Goal: Transaction & Acquisition: Purchase product/service

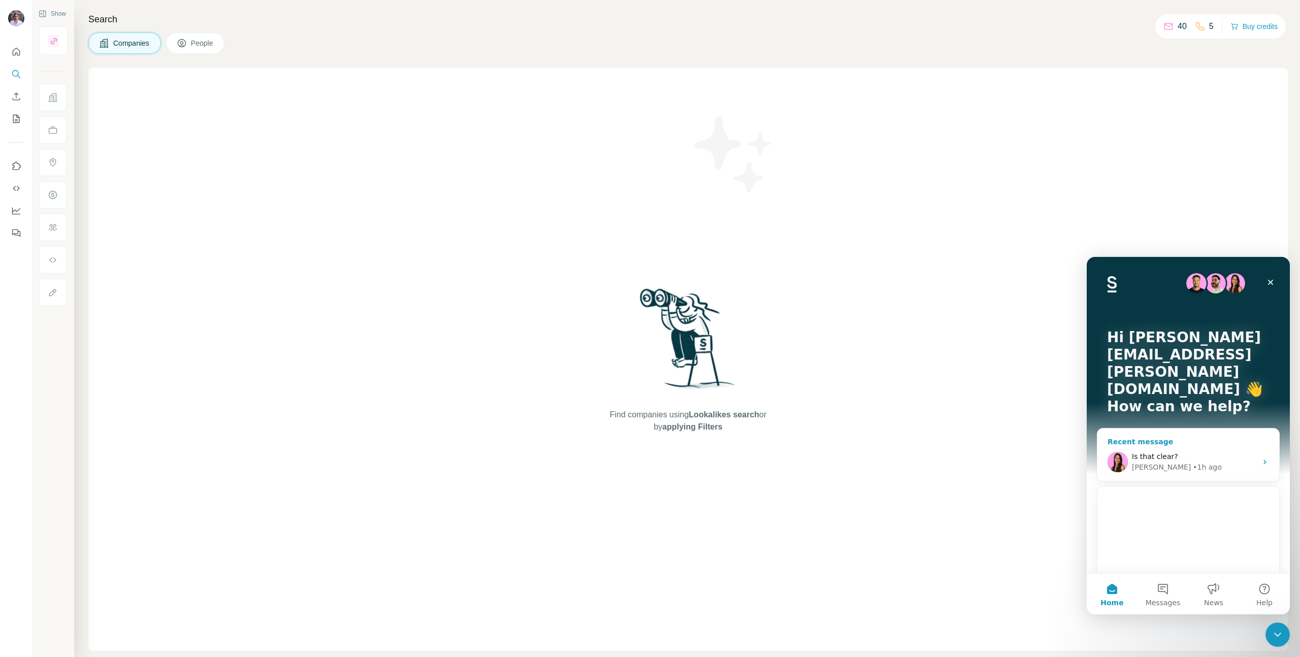
click at [1172, 443] on div "Is that clear? Aurélie • 1h ago" at bounding box center [1188, 462] width 182 height 38
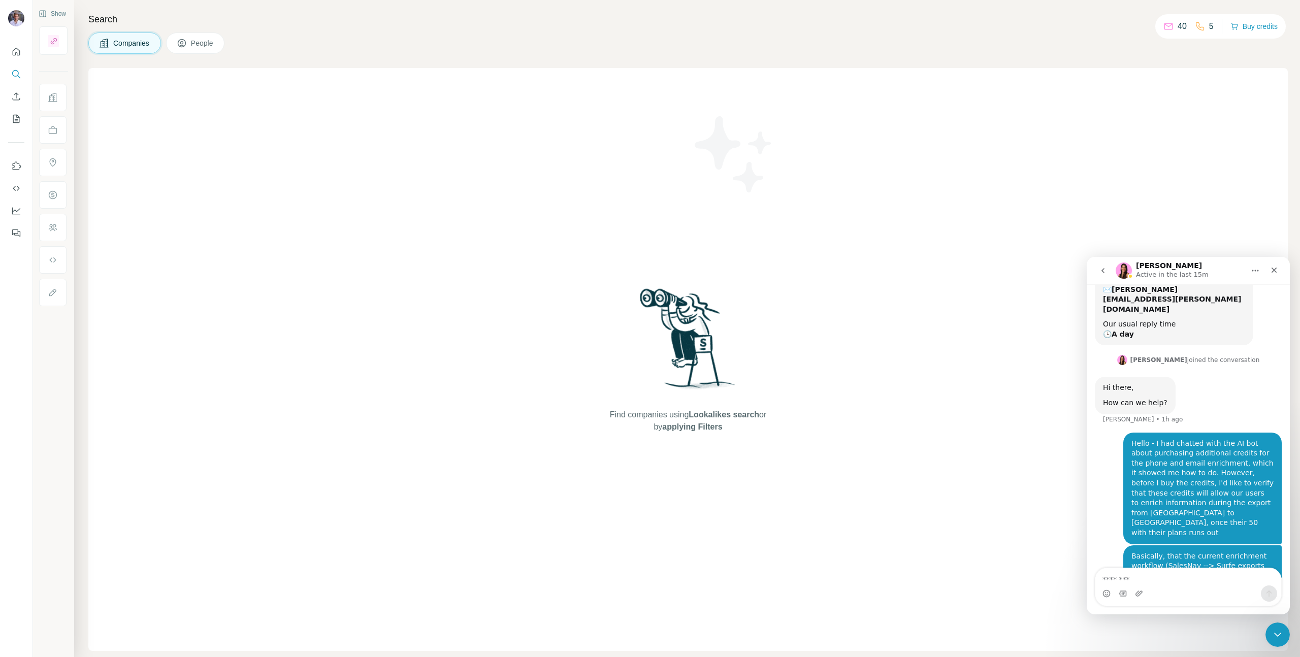
scroll to position [296, 0]
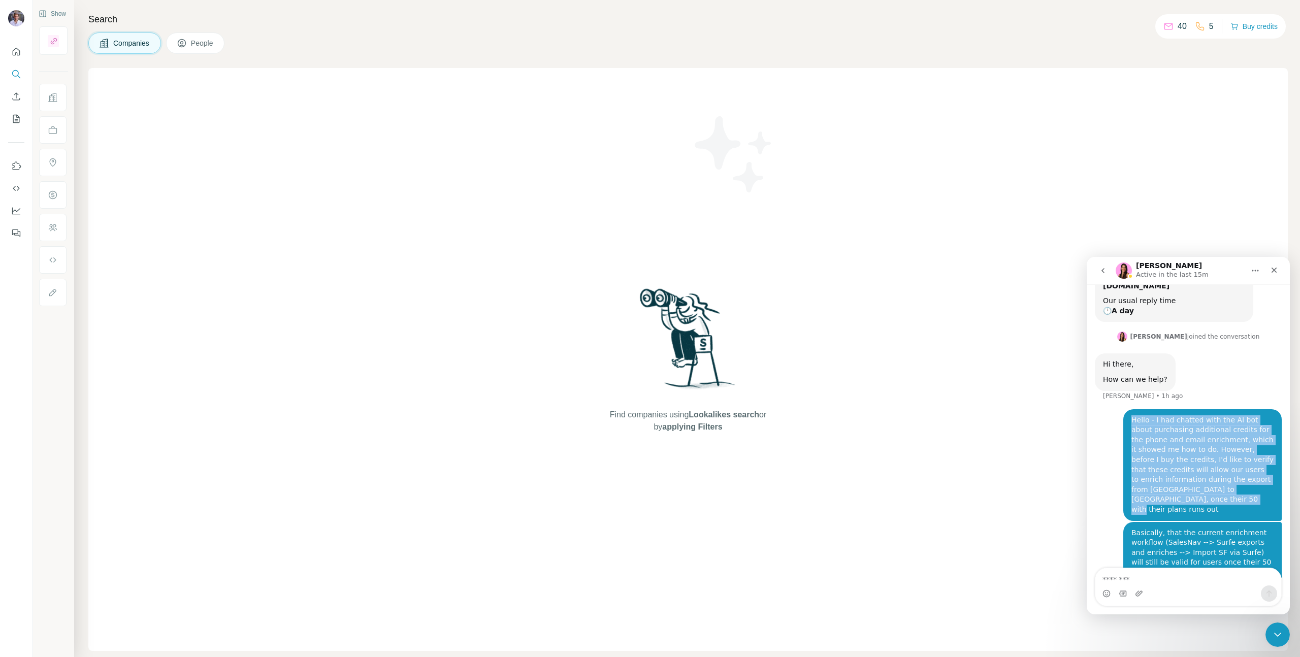
drag, startPoint x: 1256, startPoint y: 449, endPoint x: 1110, endPoint y: 376, distance: 163.0
click at [1110, 409] on div "Hello - I had chatted with the AI bot about purchasing additional credits for t…" at bounding box center [1188, 465] width 187 height 113
copy div "Hello - I had chatted with the AI bot about purchasing additional credits for t…"
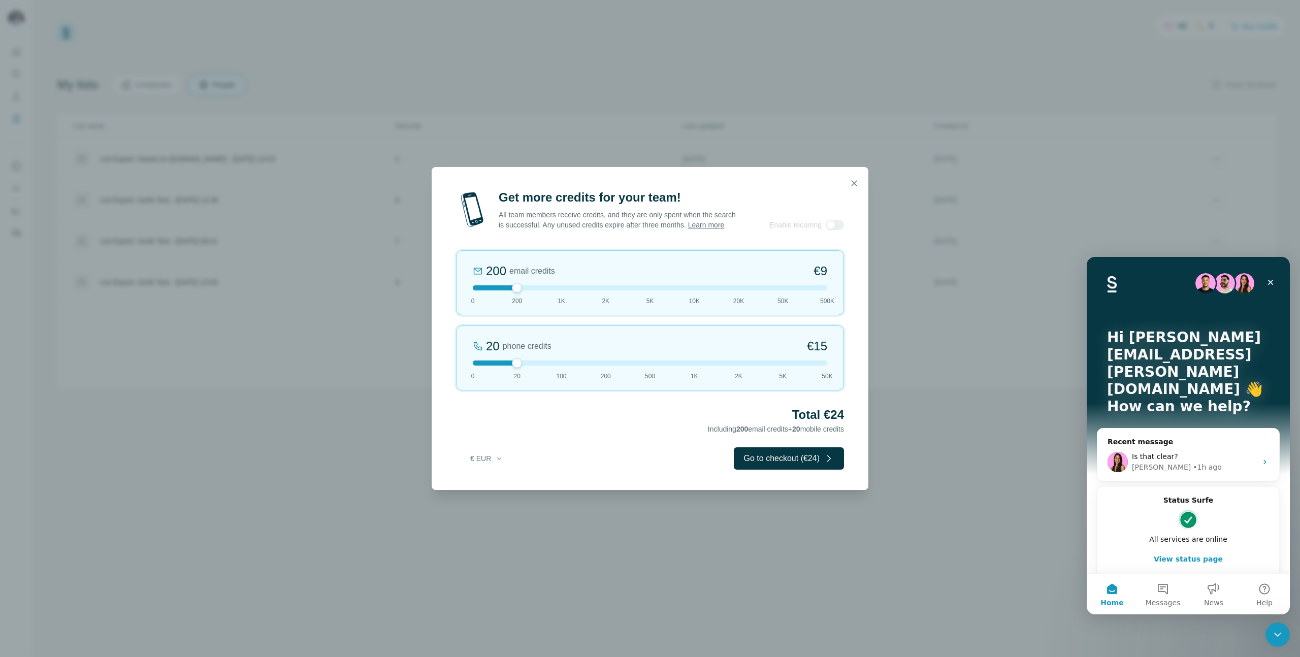
click at [519, 367] on div at bounding box center [517, 363] width 10 height 10
drag, startPoint x: 519, startPoint y: 367, endPoint x: 595, endPoint y: 369, distance: 76.2
click at [595, 366] on div at bounding box center [650, 363] width 354 height 5
drag, startPoint x: 519, startPoint y: 292, endPoint x: 555, endPoint y: 296, distance: 36.2
click at [555, 296] on div "1K email credits €42 0 200 1K 2K 5K 10K 20K 50K 500K" at bounding box center [650, 282] width 388 height 65
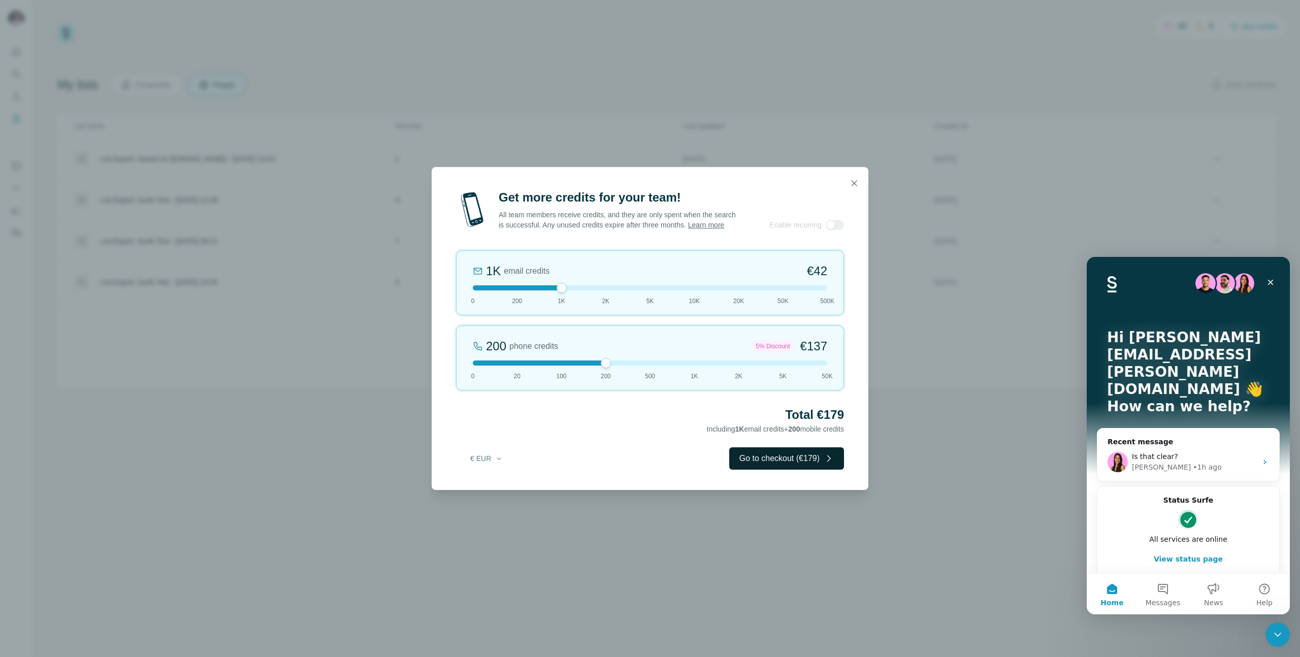
click at [819, 463] on button "Go to checkout (€179)" at bounding box center [786, 458] width 115 height 22
drag, startPoint x: 516, startPoint y: 366, endPoint x: 602, endPoint y: 378, distance: 87.1
click at [602, 378] on div "200 phone credits 5% Discount €137 0 20 100 200 500 1K 2K 5K 50K" at bounding box center [650, 357] width 388 height 65
drag, startPoint x: 516, startPoint y: 288, endPoint x: 560, endPoint y: 295, distance: 44.2
click at [560, 293] on div at bounding box center [562, 288] width 10 height 10
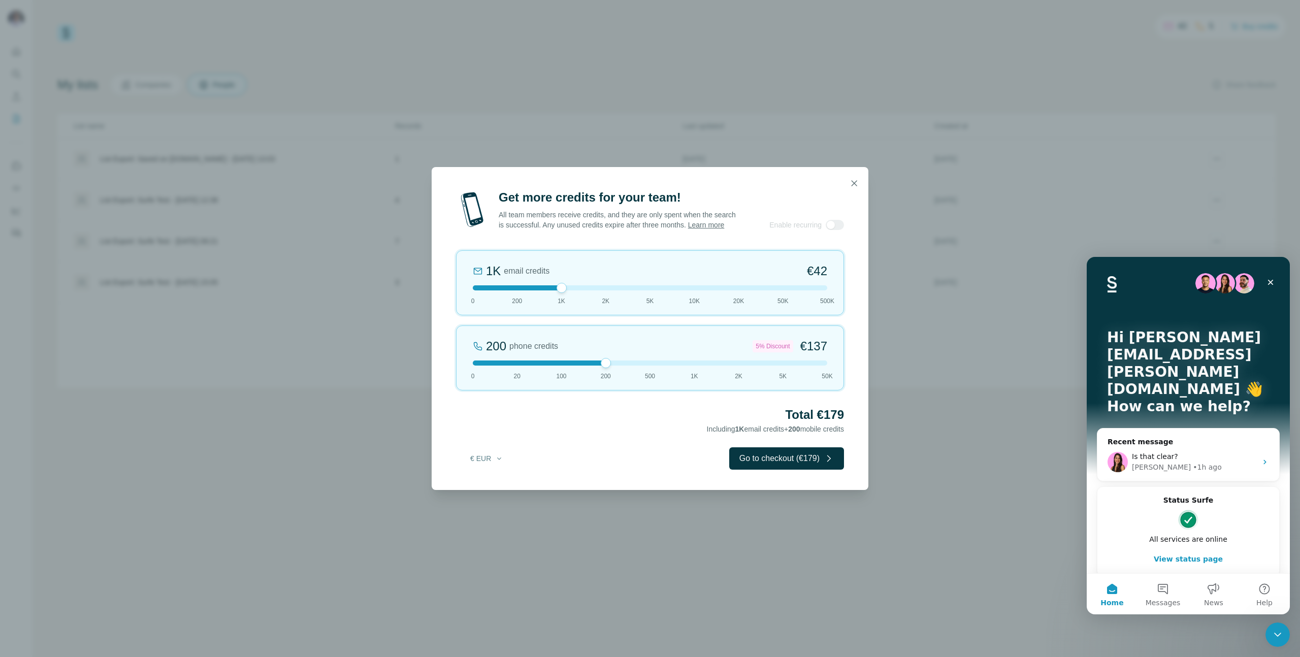
click at [789, 480] on div "Get more credits for your team! All team members receive credits, and they are …" at bounding box center [650, 339] width 437 height 301
click at [787, 469] on button "Go to checkout (€179)" at bounding box center [786, 458] width 115 height 22
